Goal: Task Accomplishment & Management: Manage account settings

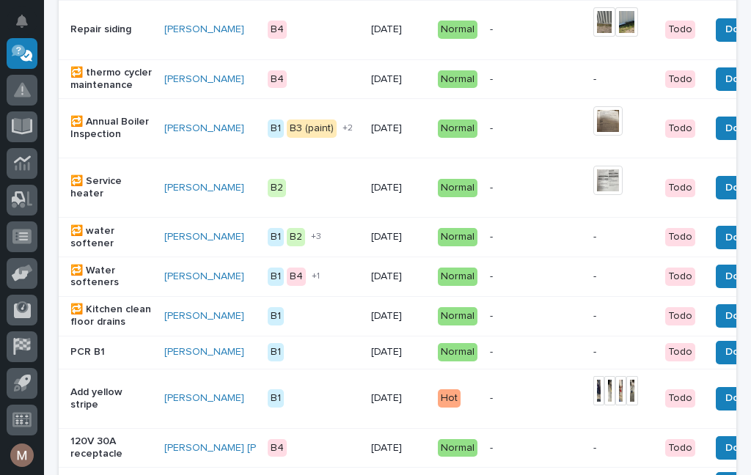
scroll to position [958, 0]
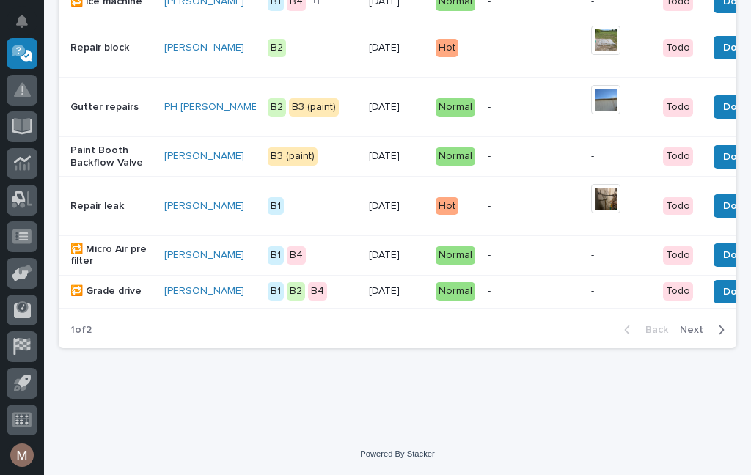
scroll to position [1469, 0]
click at [713, 334] on div "button" at bounding box center [718, 329] width 12 height 13
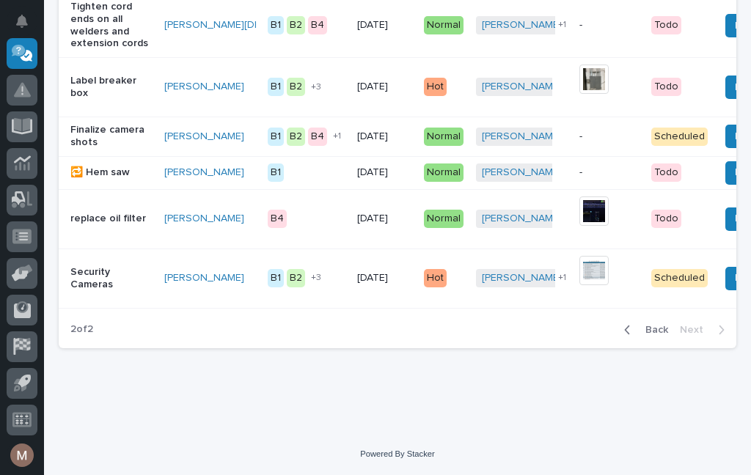
scroll to position [819, 0]
click at [665, 330] on span "Back" at bounding box center [653, 329] width 32 height 13
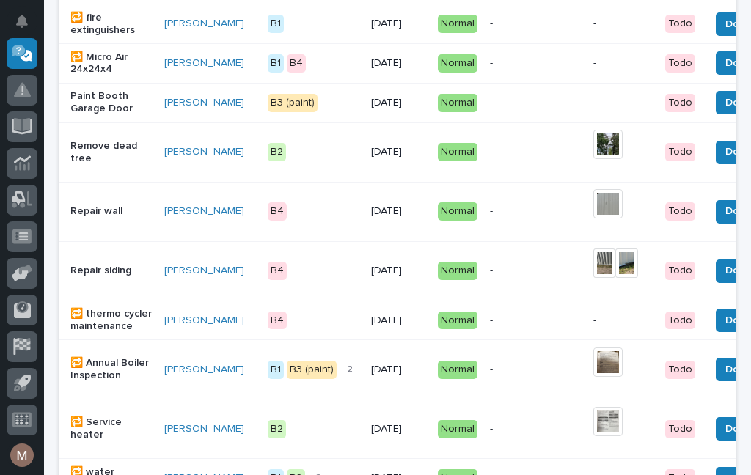
scroll to position [714, 0]
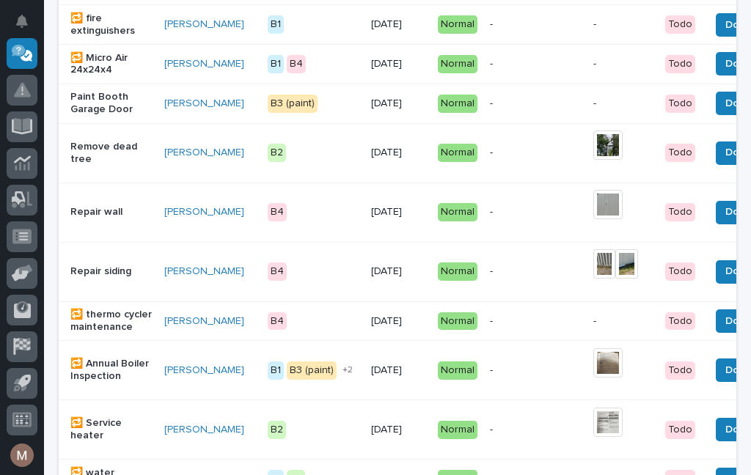
click at [95, 104] on p "Paint Booth Garage Door" at bounding box center [111, 103] width 82 height 25
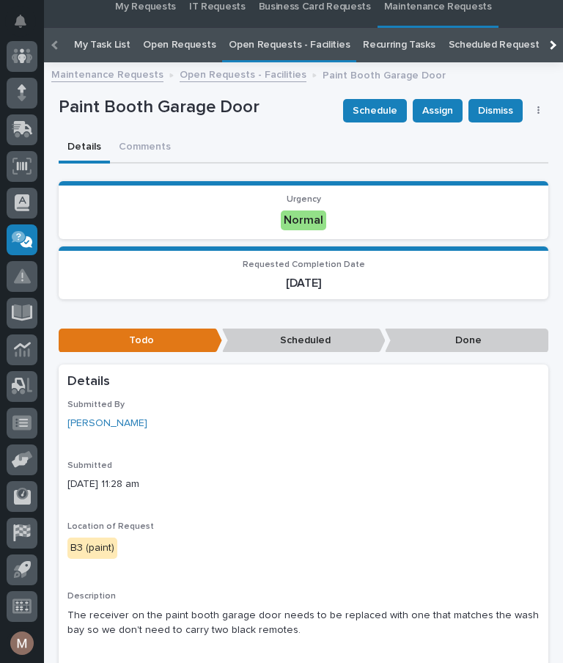
scroll to position [75, 0]
